Goal: Task Accomplishment & Management: Manage account settings

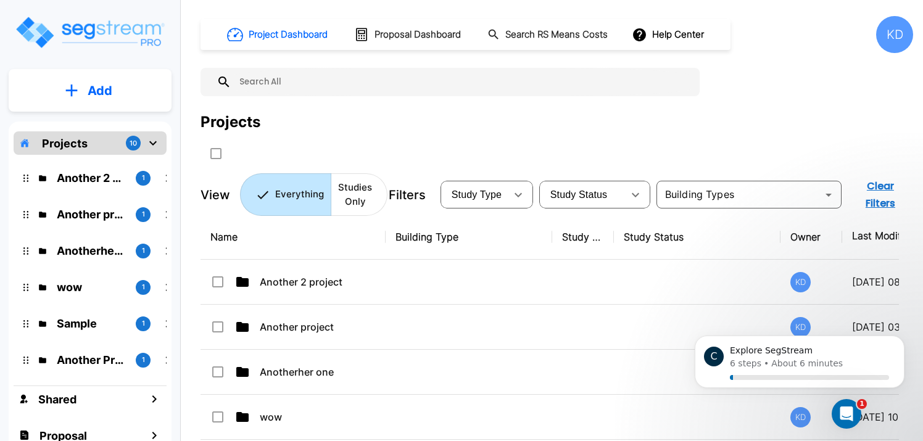
click at [215, 151] on input "select all folders" at bounding box center [214, 151] width 12 height 10
checkbox input "true"
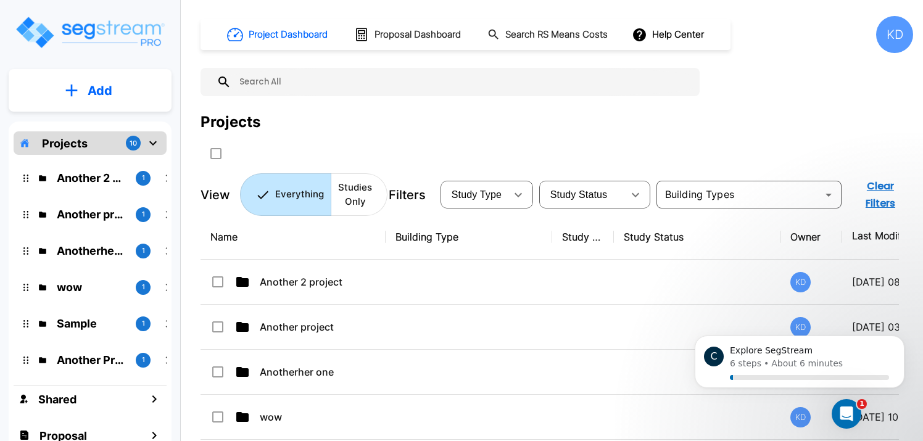
checkbox input "true"
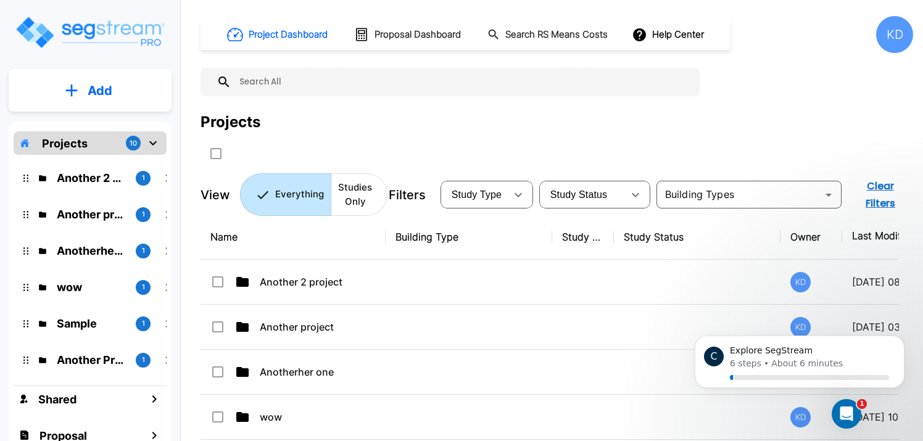
checkbox input "true"
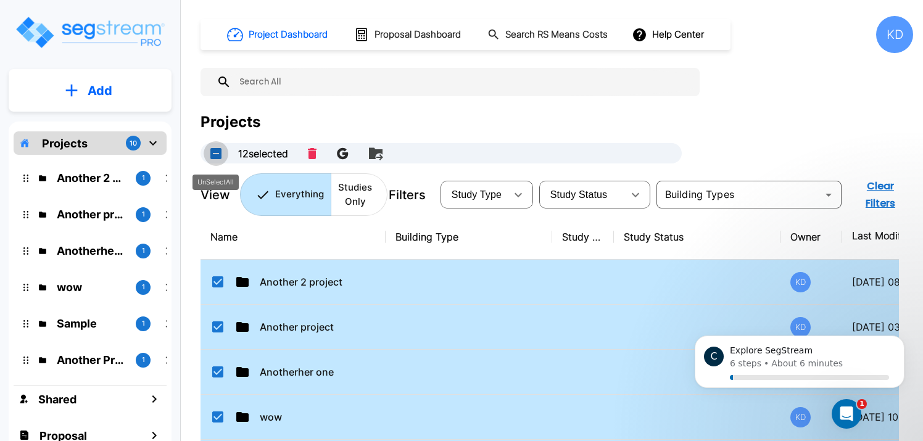
click at [215, 151] on button "UnSelectAll" at bounding box center [216, 153] width 25 height 25
checkbox input "false"
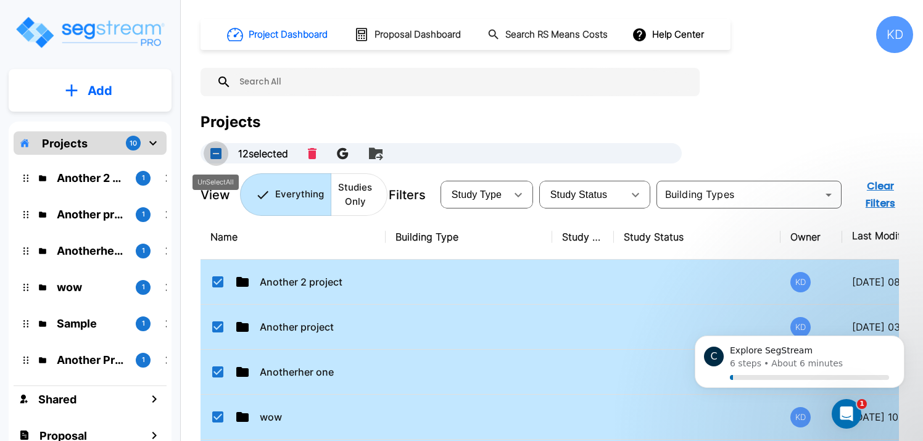
checkbox input "false"
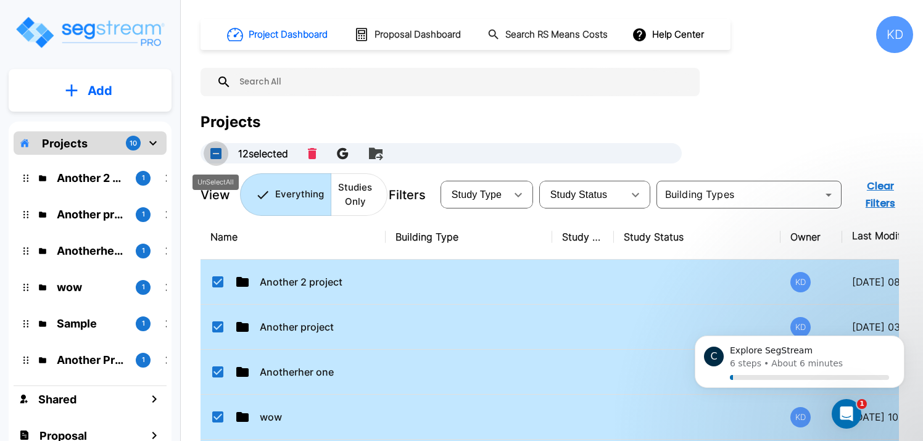
checkbox input "false"
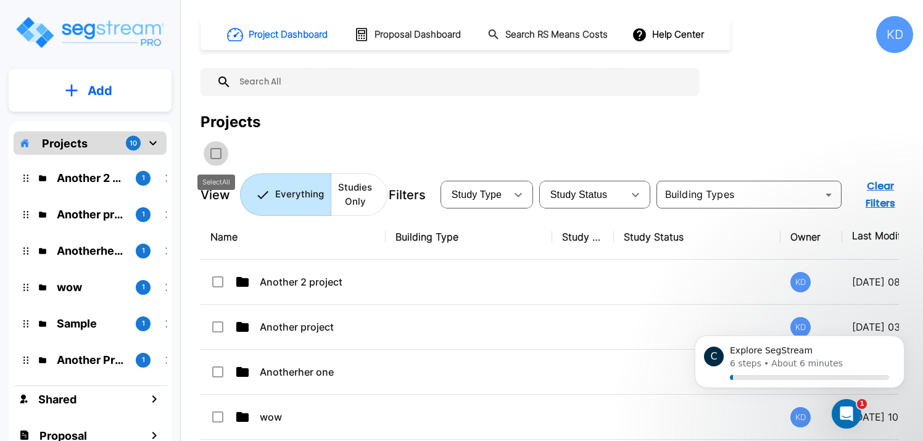
click at [215, 151] on input "select all folders" at bounding box center [214, 151] width 12 height 10
checkbox input "true"
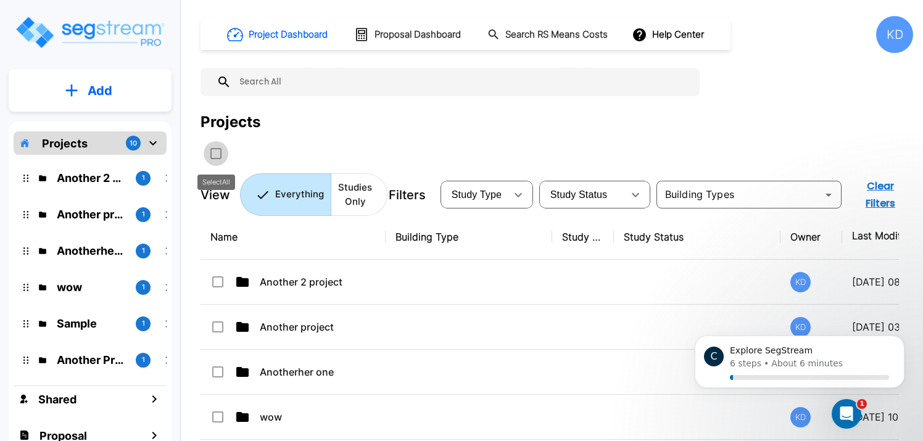
checkbox input "true"
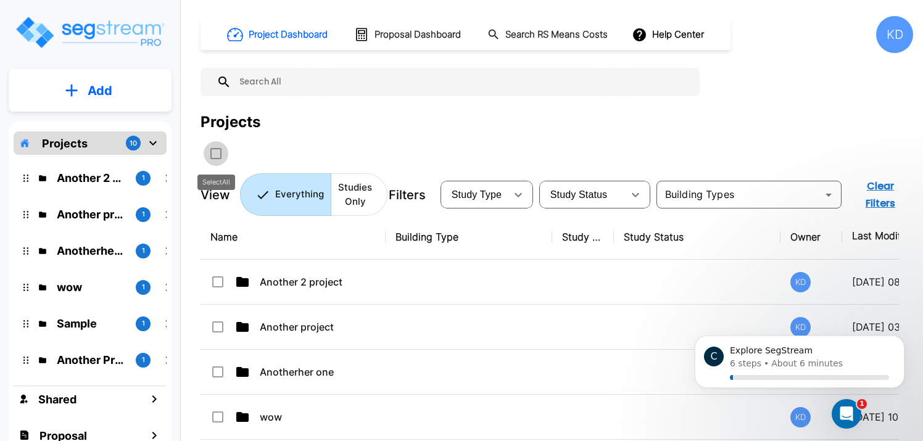
checkbox input "true"
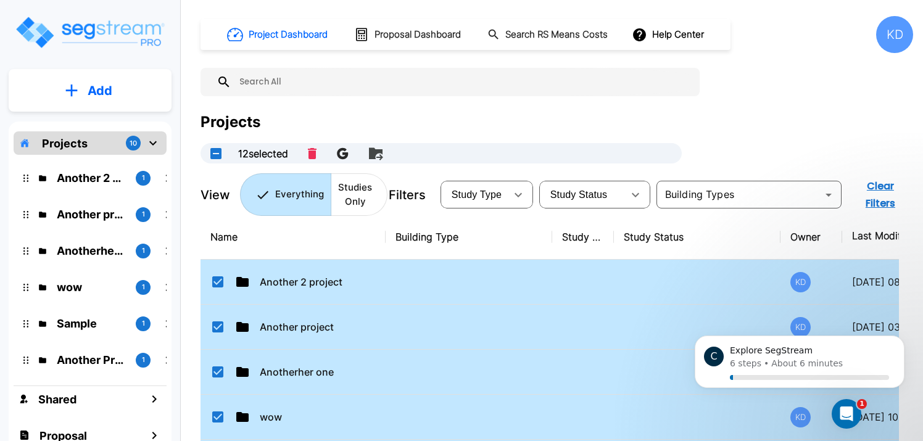
click at [307, 118] on div "Projects" at bounding box center [556, 122] width 712 height 22
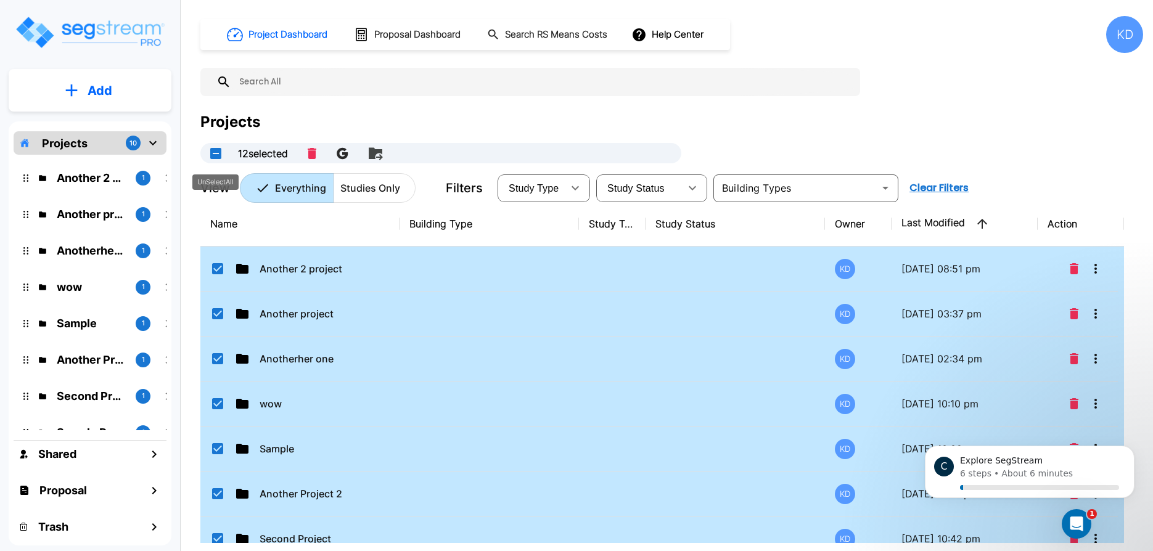
click at [218, 151] on button "UnSelectAll" at bounding box center [216, 153] width 25 height 25
checkbox input "false"
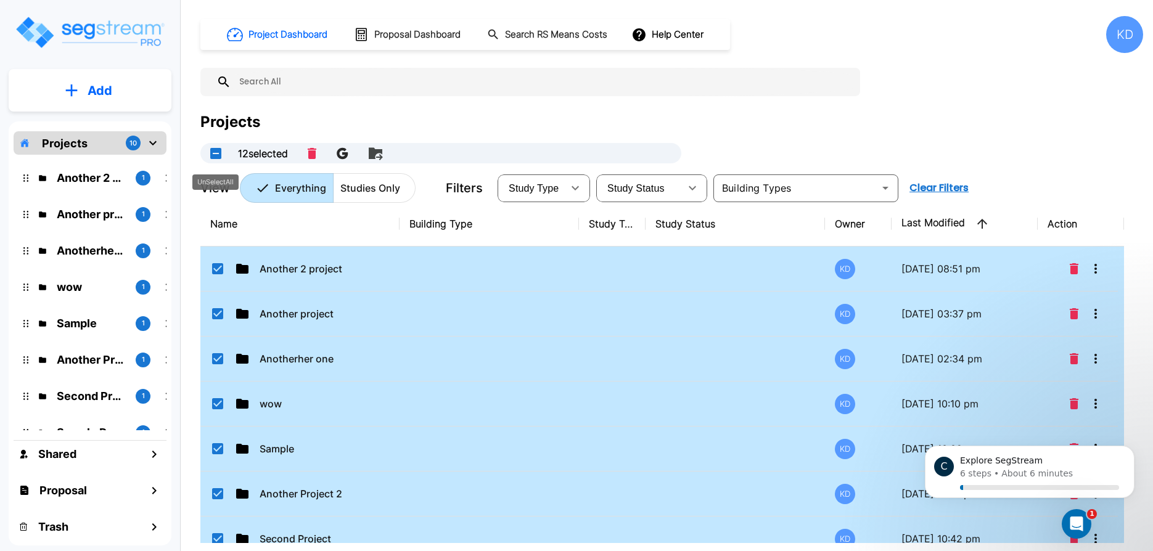
checkbox input "false"
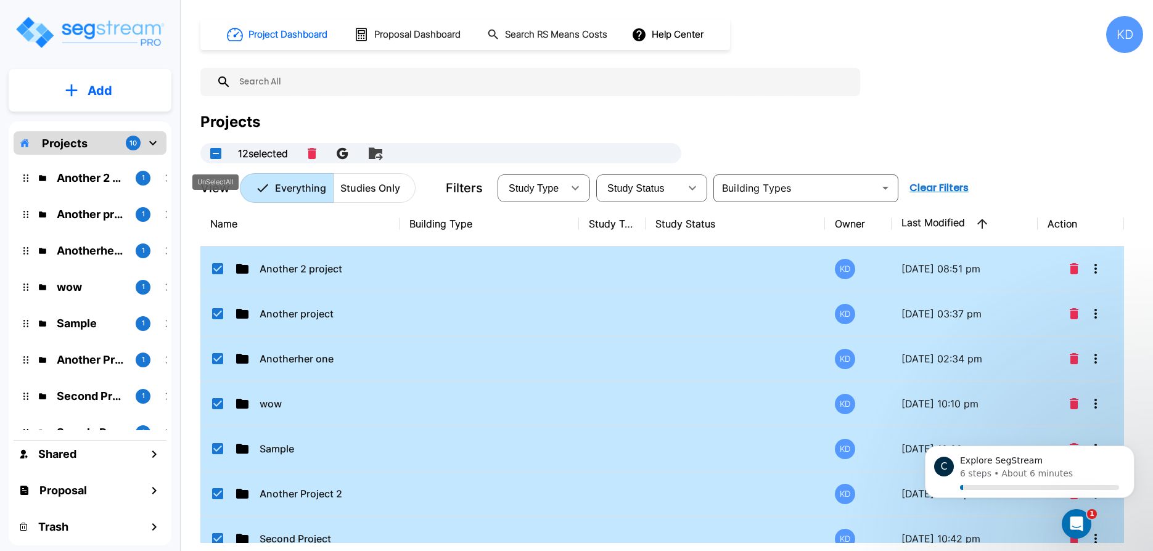
checkbox input "false"
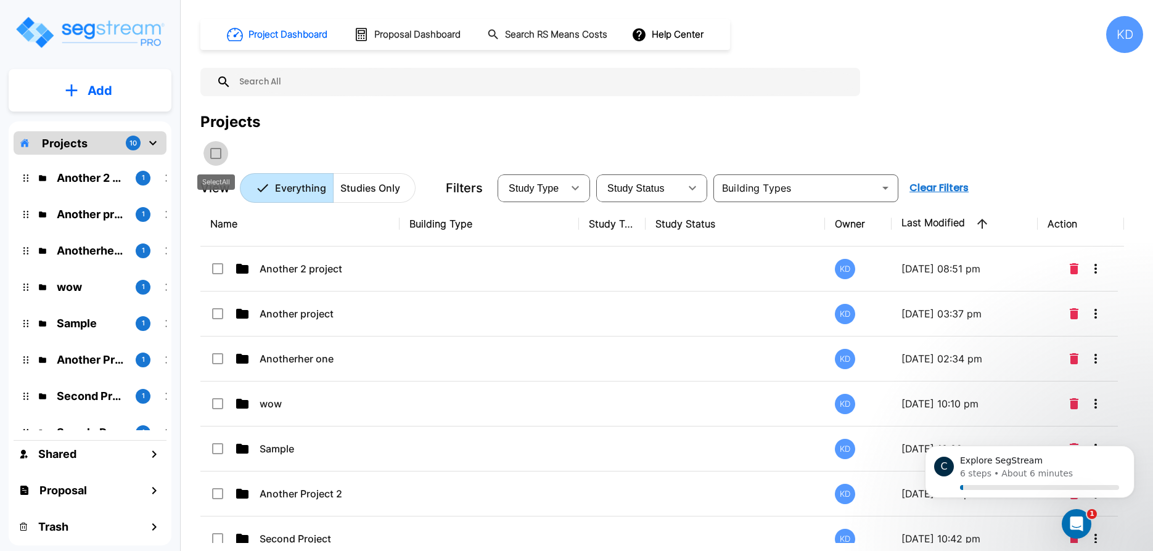
click at [218, 151] on input "select all folders" at bounding box center [214, 151] width 12 height 10
checkbox input "true"
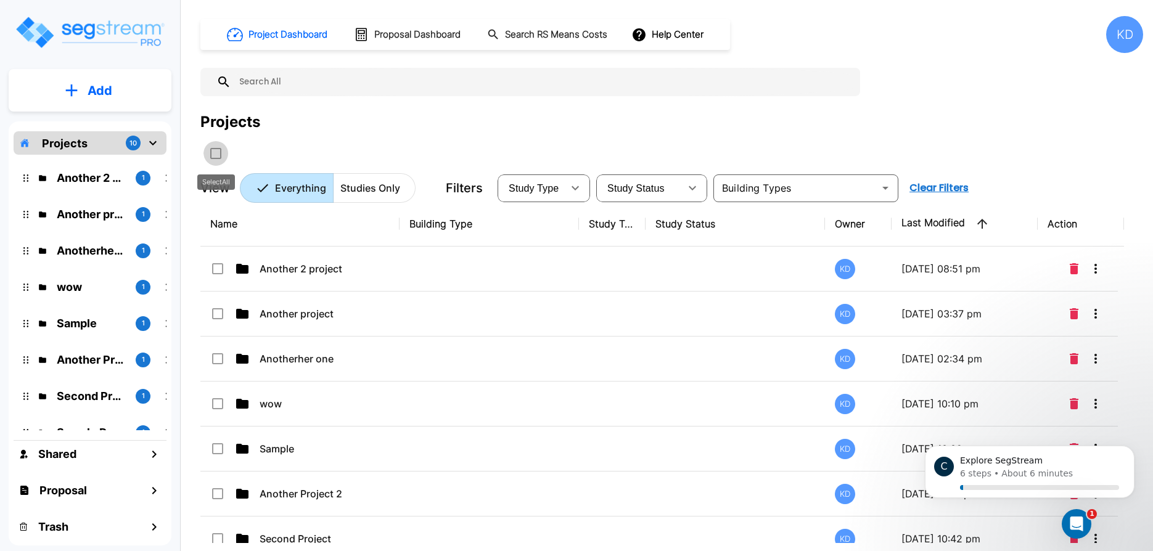
checkbox input "true"
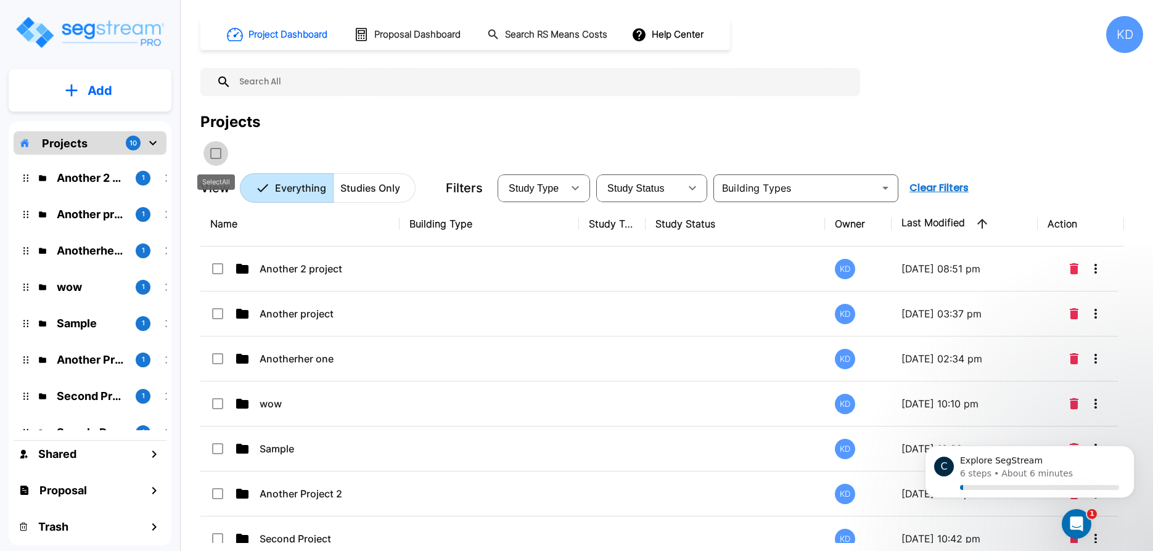
checkbox input "true"
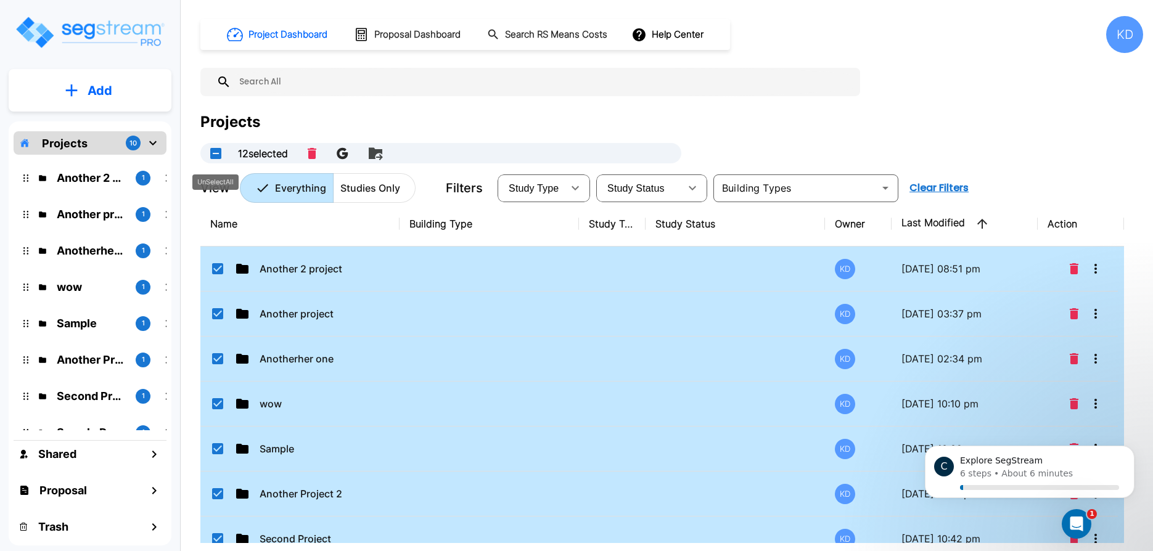
click at [217, 159] on button "UnSelectAll" at bounding box center [216, 153] width 25 height 25
checkbox input "false"
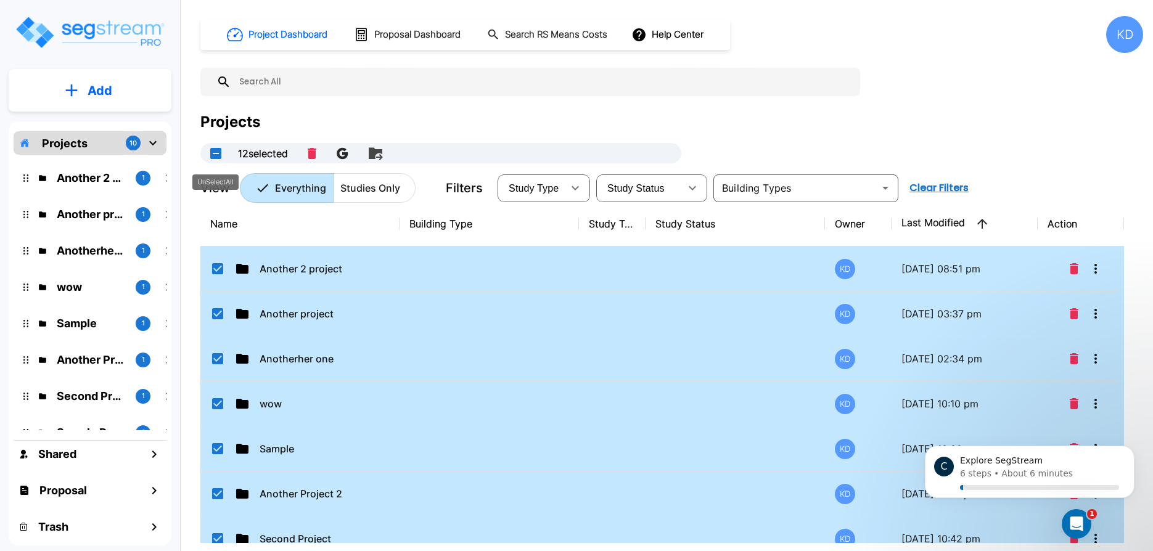
checkbox input "false"
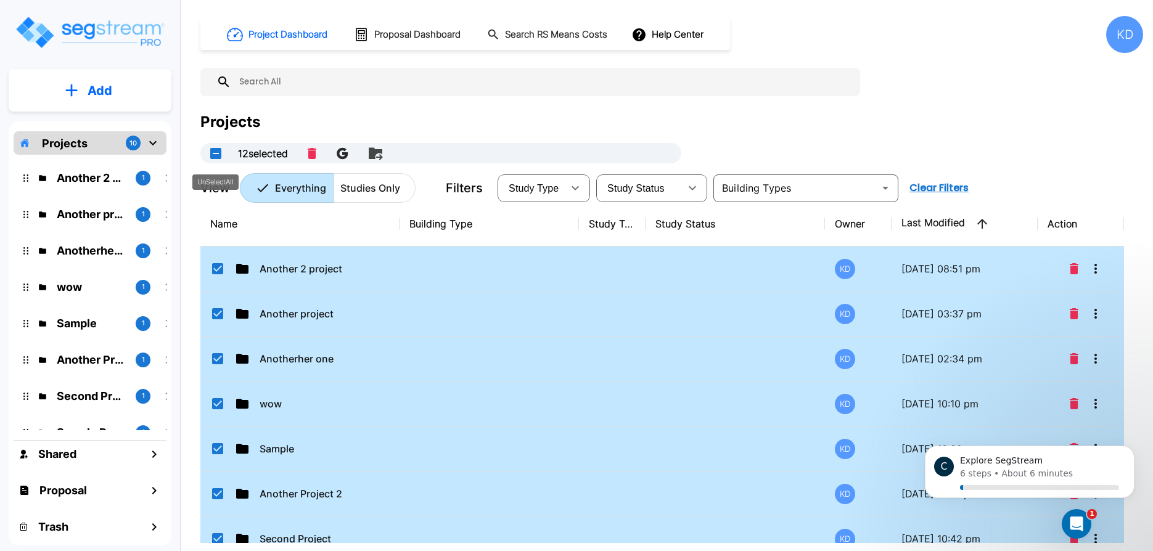
checkbox input "false"
